Goal: Task Accomplishment & Management: Complete application form

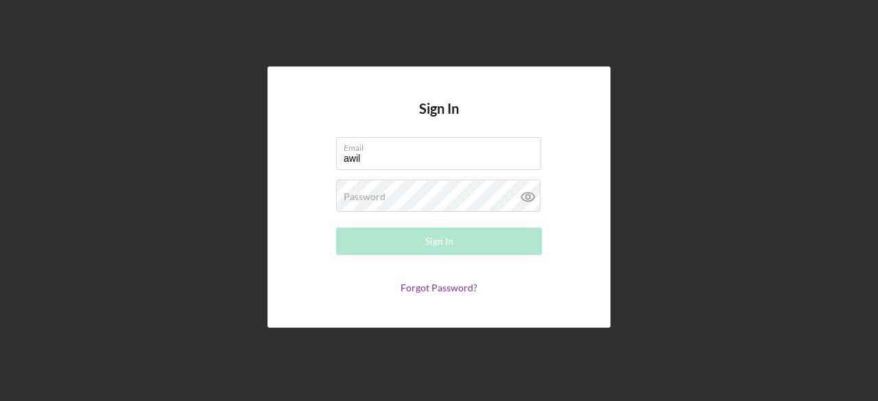
type input "[EMAIL_ADDRESS][DOMAIN_NAME]"
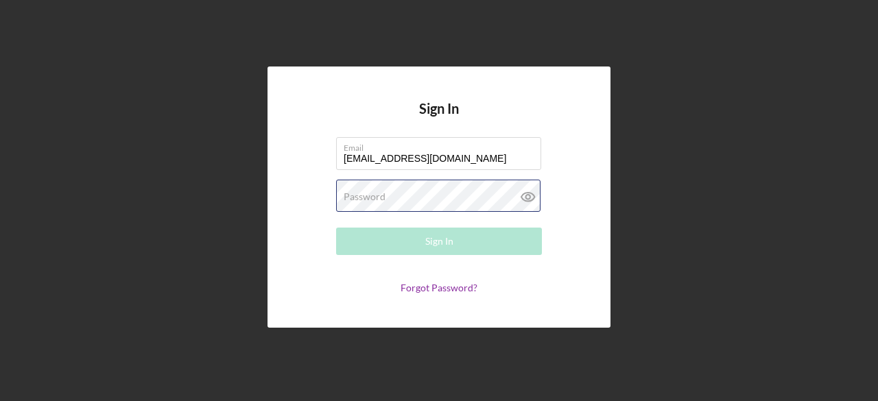
click at [412, 193] on div "Password Required" at bounding box center [439, 197] width 206 height 34
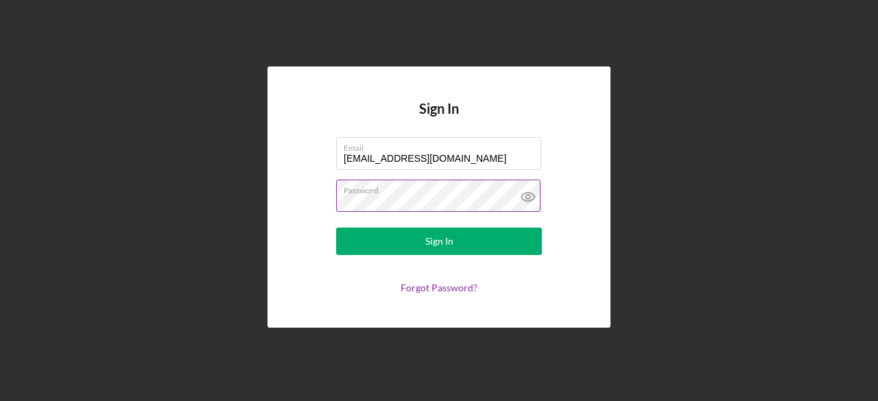
click at [531, 198] on icon at bounding box center [528, 197] width 34 height 34
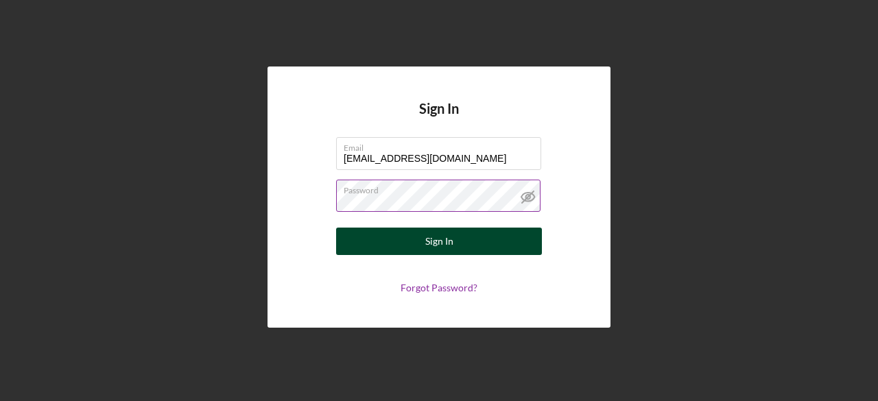
click at [427, 244] on div "Sign In" at bounding box center [439, 241] width 28 height 27
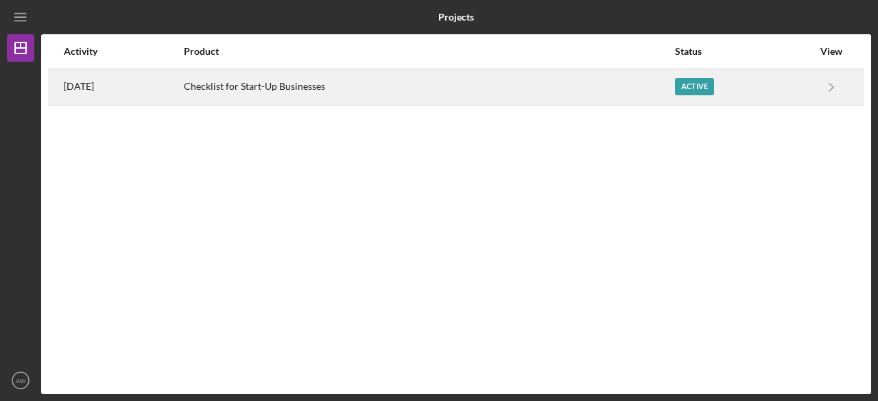
click at [141, 93] on div "[DATE]" at bounding box center [123, 87] width 119 height 34
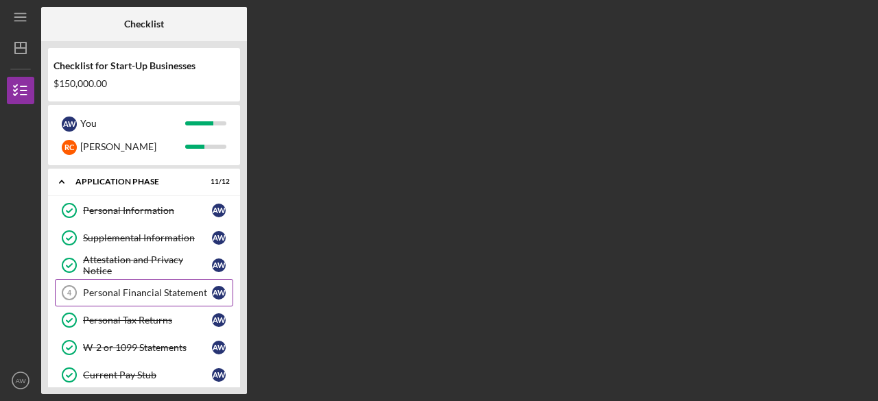
click at [171, 289] on div "Personal Financial Statement" at bounding box center [147, 292] width 129 height 11
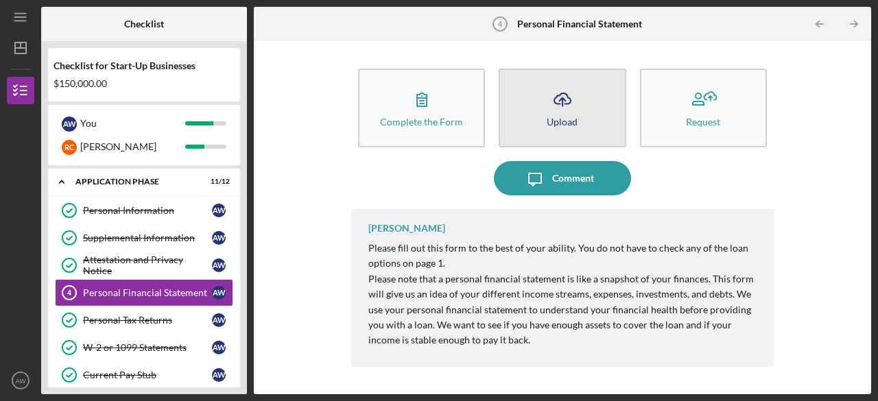
click at [558, 118] on div "Upload" at bounding box center [562, 122] width 31 height 10
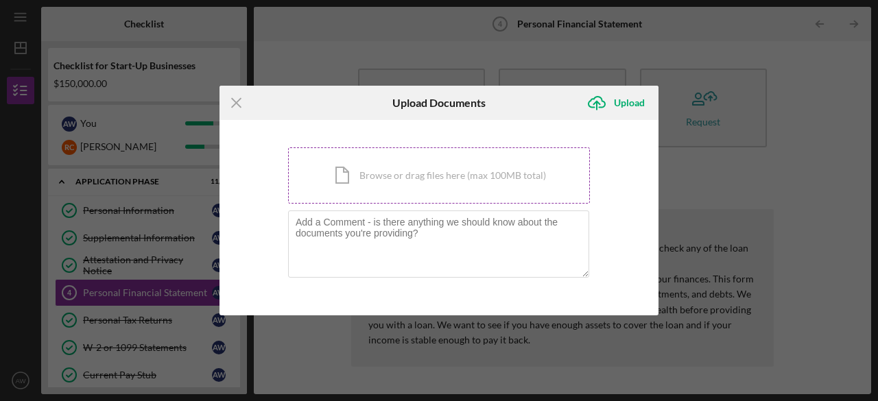
click at [431, 180] on div "Icon/Document Browse or drag files here (max 100MB total) Tap to choose files o…" at bounding box center [439, 175] width 302 height 56
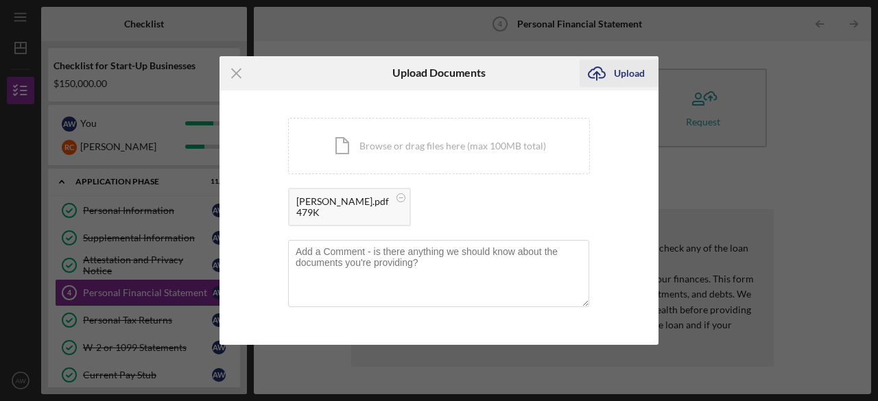
click at [635, 79] on div "Upload" at bounding box center [629, 73] width 31 height 27
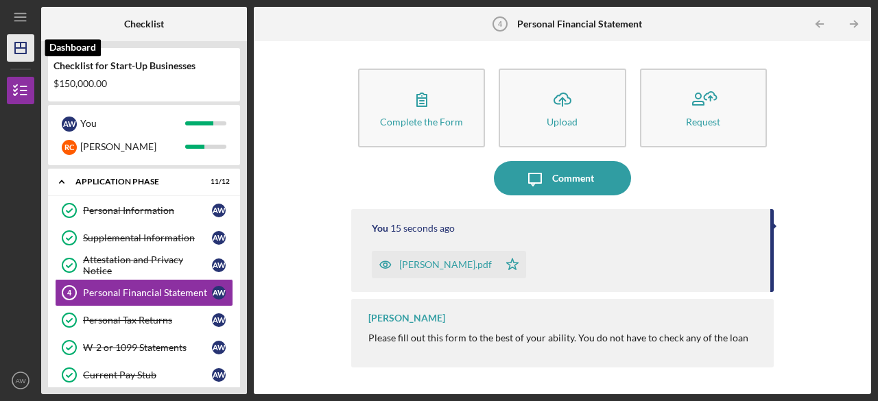
click at [33, 40] on icon "Icon/Dashboard" at bounding box center [20, 48] width 34 height 34
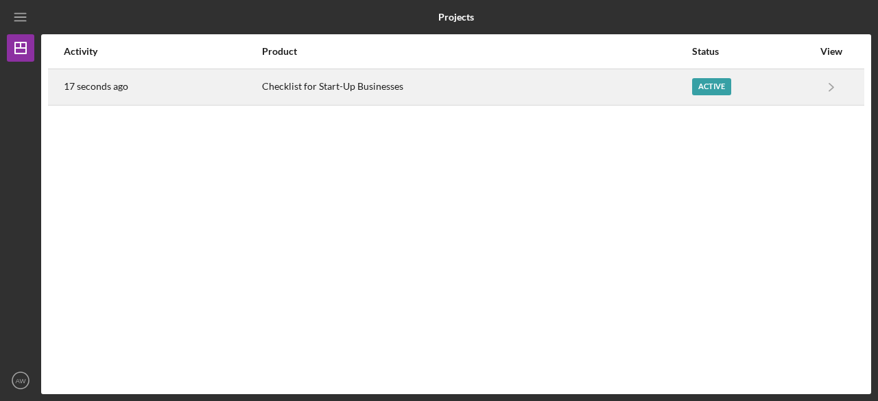
click at [721, 89] on div "Active" at bounding box center [711, 86] width 39 height 17
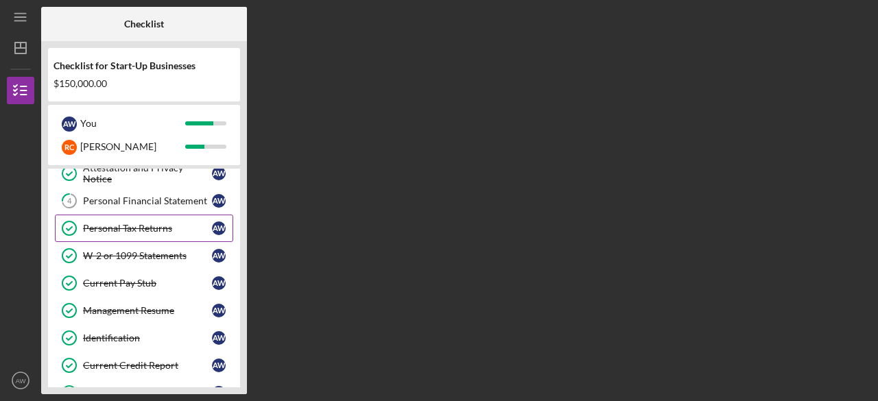
scroll to position [91, 0]
click at [105, 204] on div "Personal Financial Statement" at bounding box center [147, 201] width 129 height 11
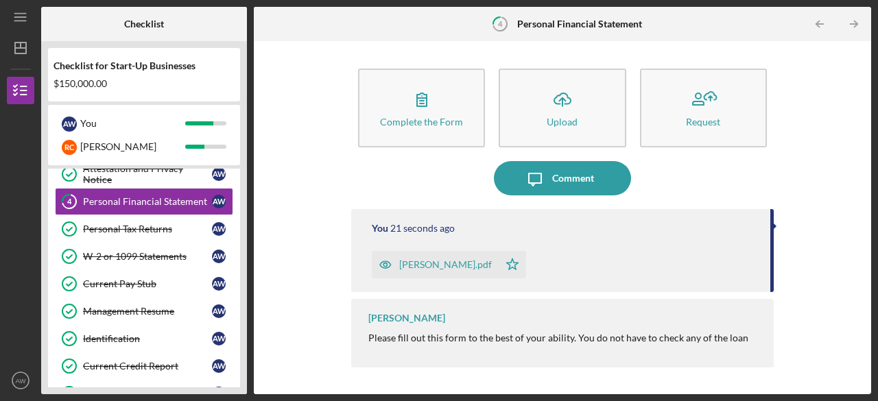
click at [450, 269] on div "[PERSON_NAME].pdf" at bounding box center [445, 264] width 93 height 11
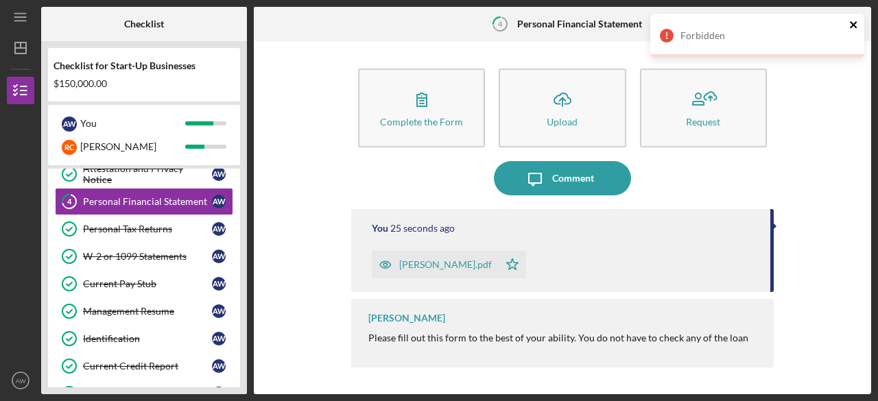
click at [857, 26] on icon "close" at bounding box center [854, 24] width 10 height 11
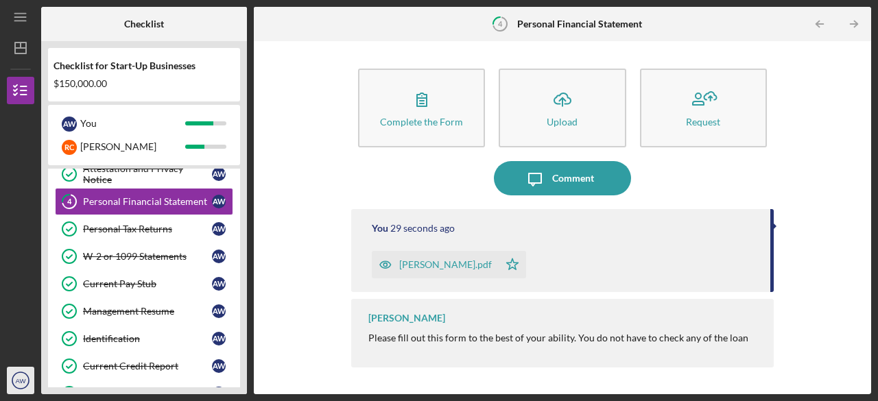
click at [19, 379] on text "AW" at bounding box center [20, 381] width 11 height 8
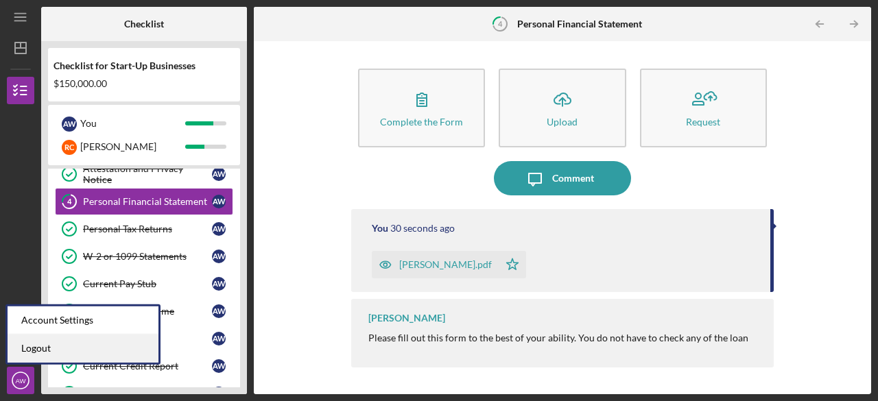
click at [51, 342] on link "Logout" at bounding box center [83, 349] width 151 height 28
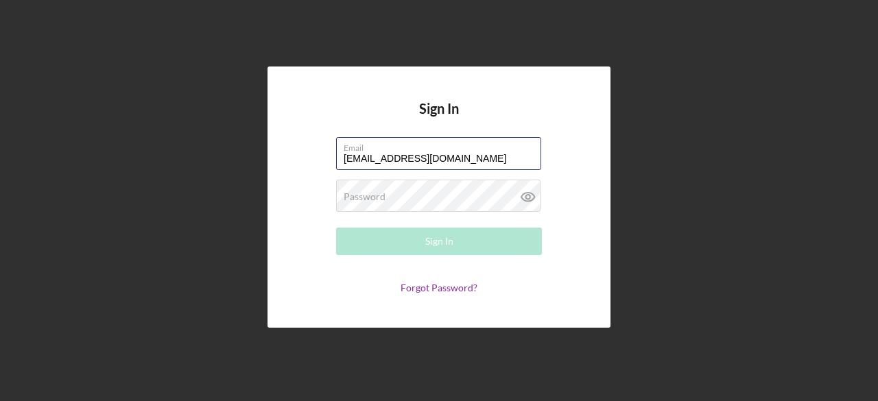
type input "[EMAIL_ADDRESS][DOMAIN_NAME]"
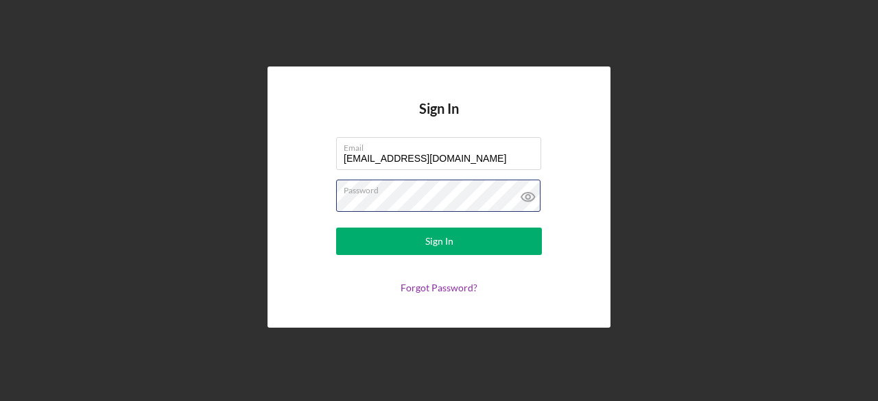
click at [336, 228] on button "Sign In" at bounding box center [439, 241] width 206 height 27
